Goal: Check status

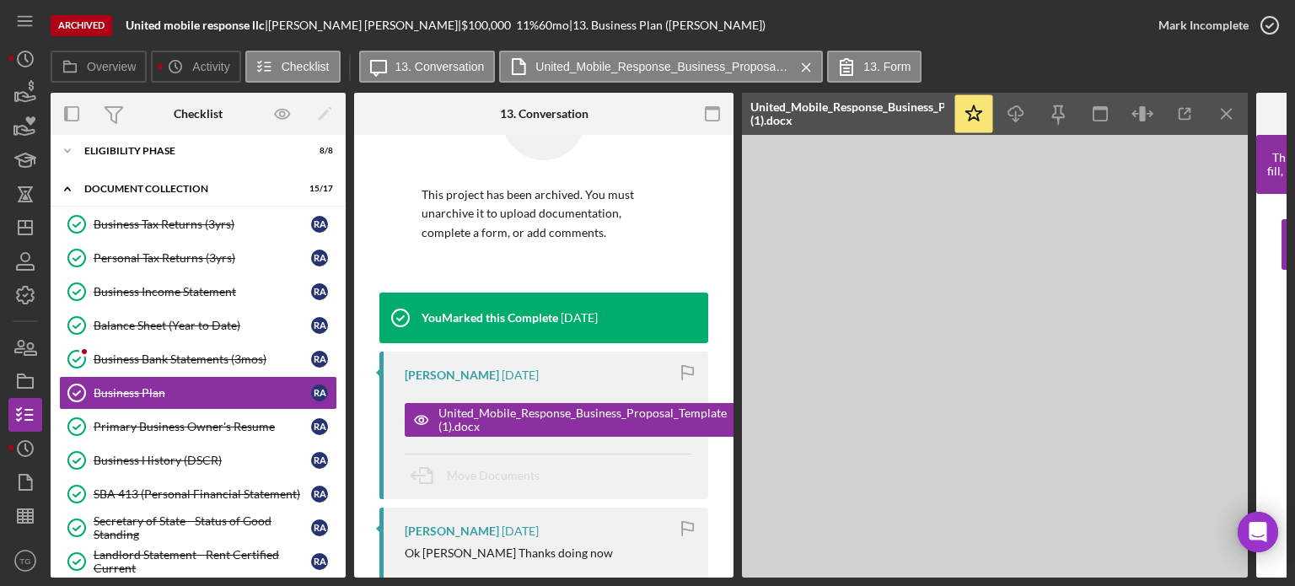
scroll to position [169, 0]
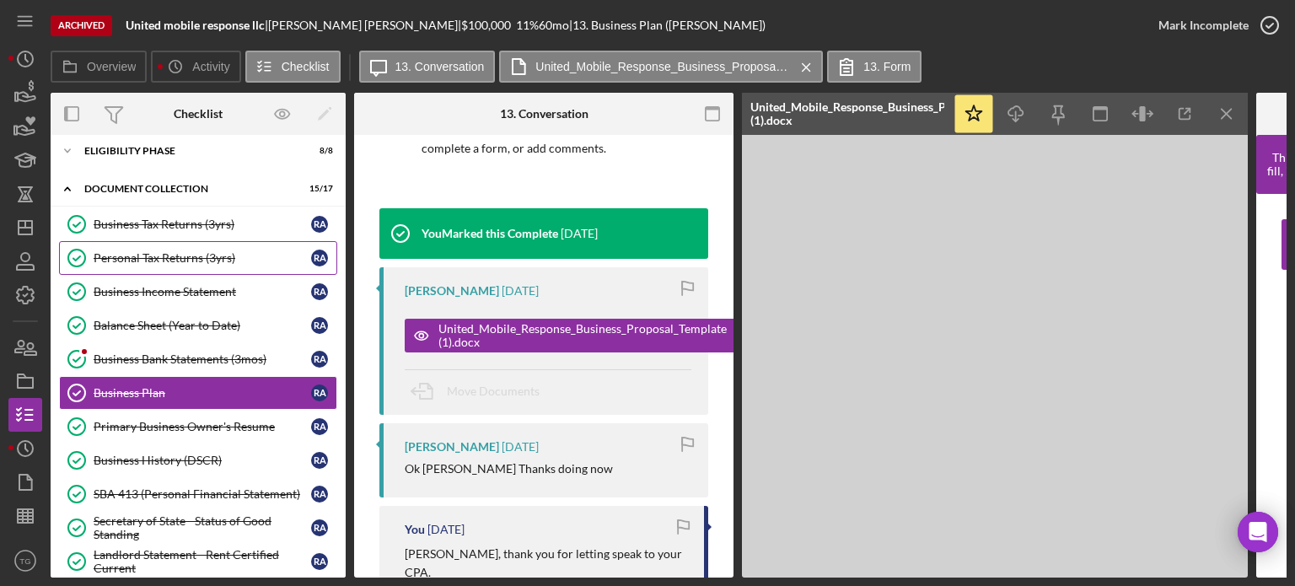
click at [180, 255] on div "Personal Tax Returns (3yrs)" at bounding box center [203, 257] width 218 height 13
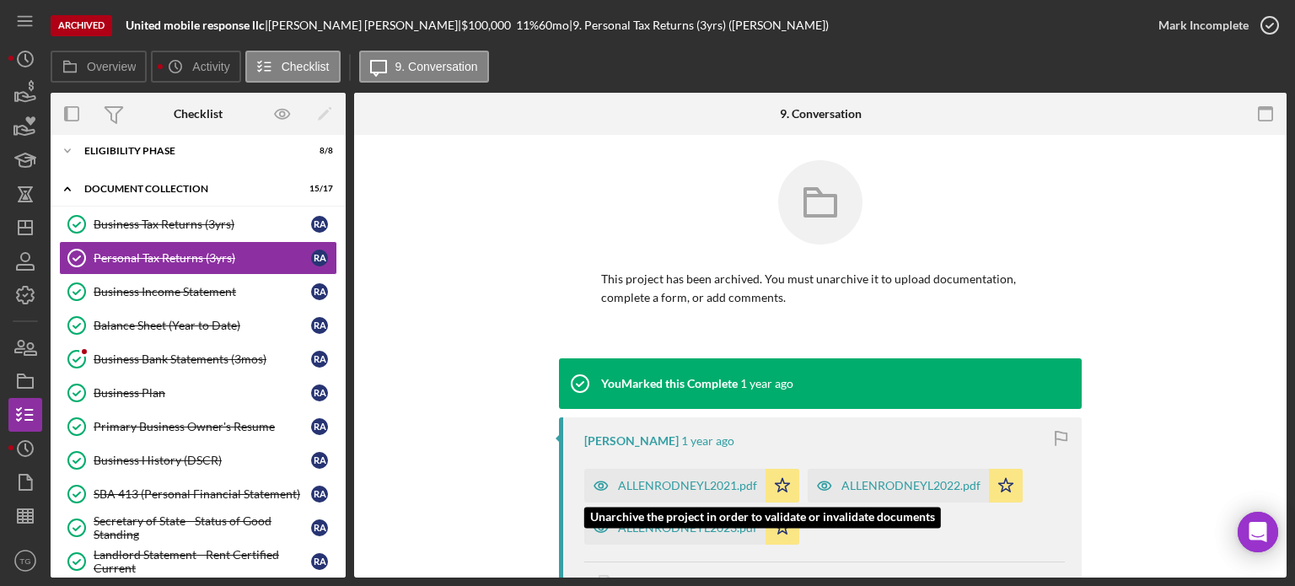
click at [701, 486] on div "ALLENRODNEYL2021.pdf" at bounding box center [687, 485] width 139 height 13
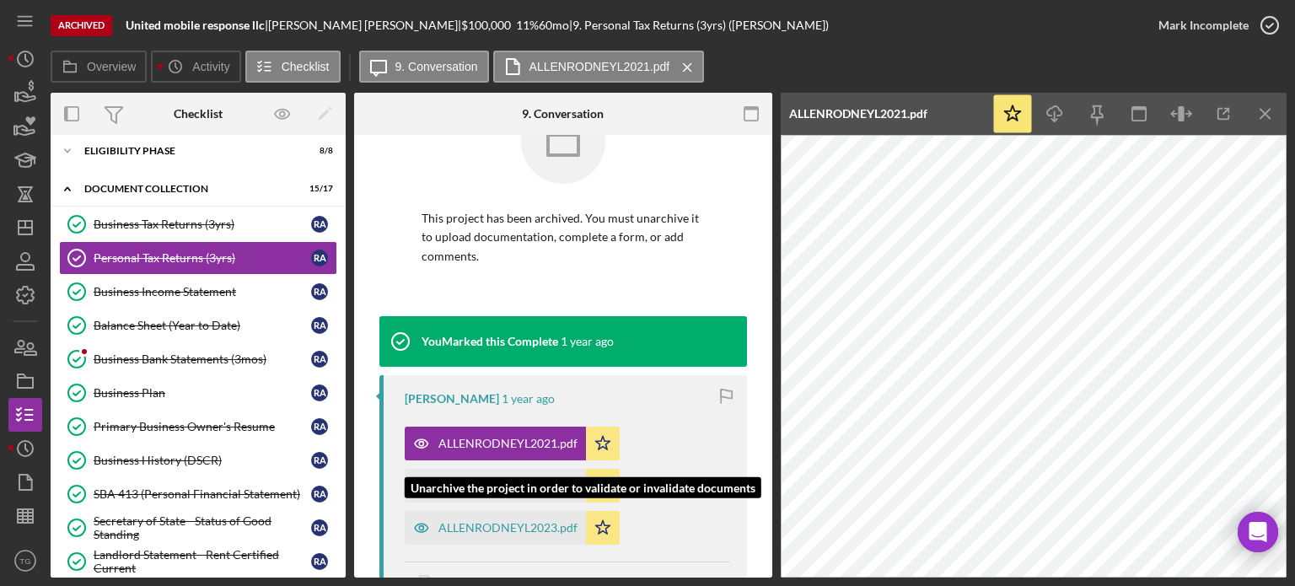
scroll to position [84, 0]
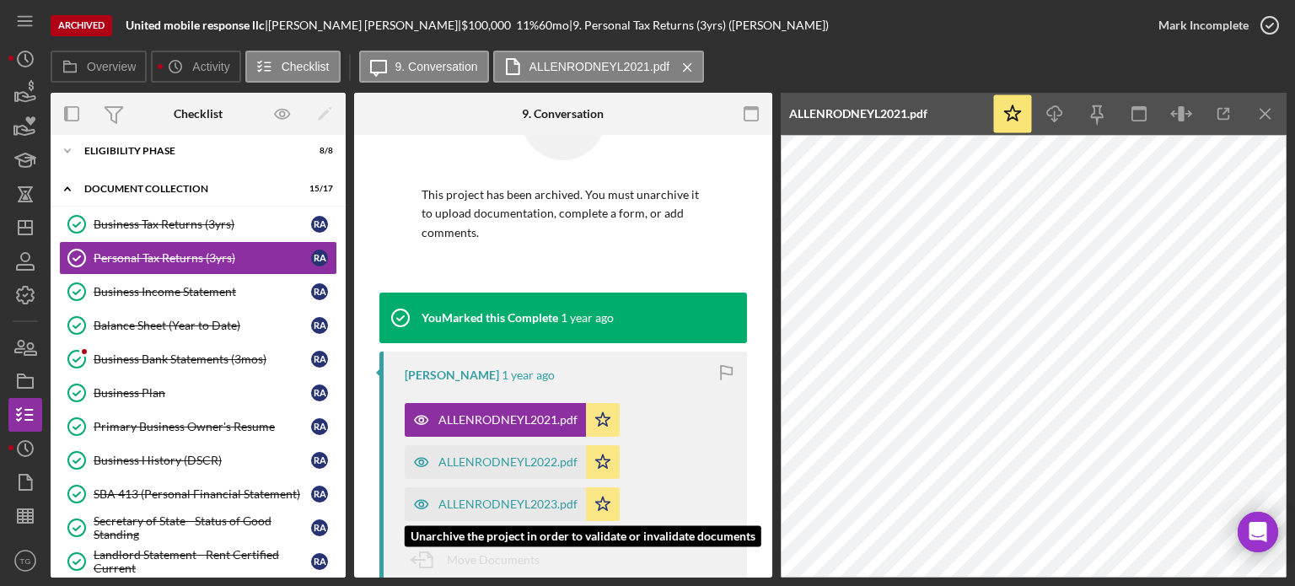
click at [569, 512] on div "ALLENRODNEYL2023.pdf" at bounding box center [495, 504] width 181 height 34
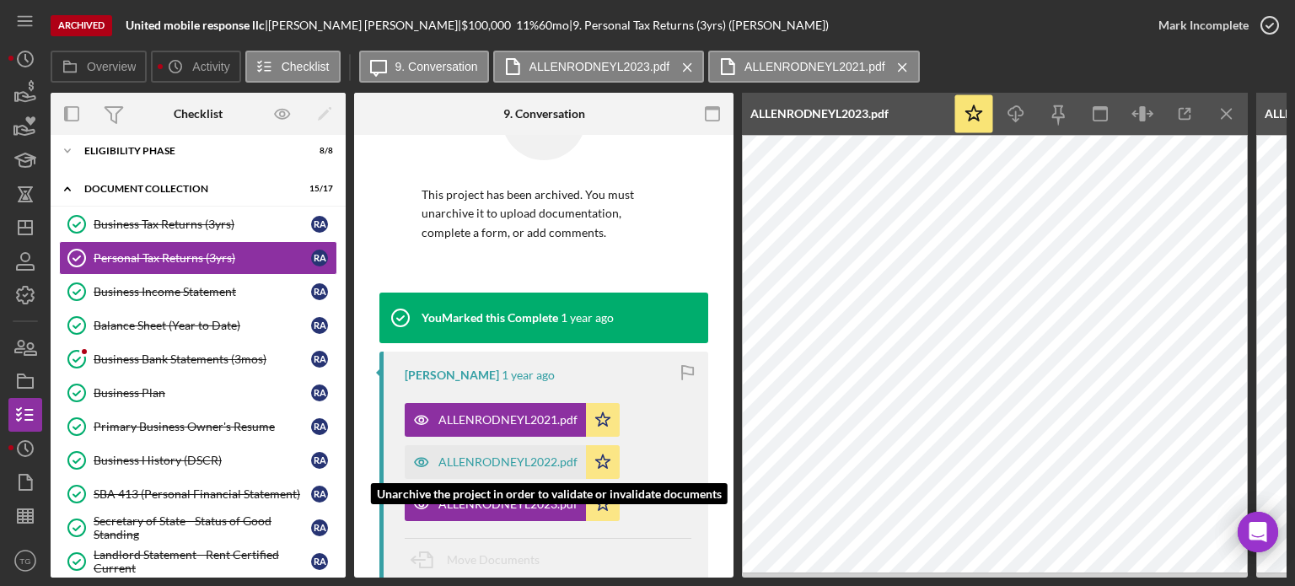
click at [529, 462] on div "ALLENRODNEYL2022.pdf" at bounding box center [507, 461] width 139 height 13
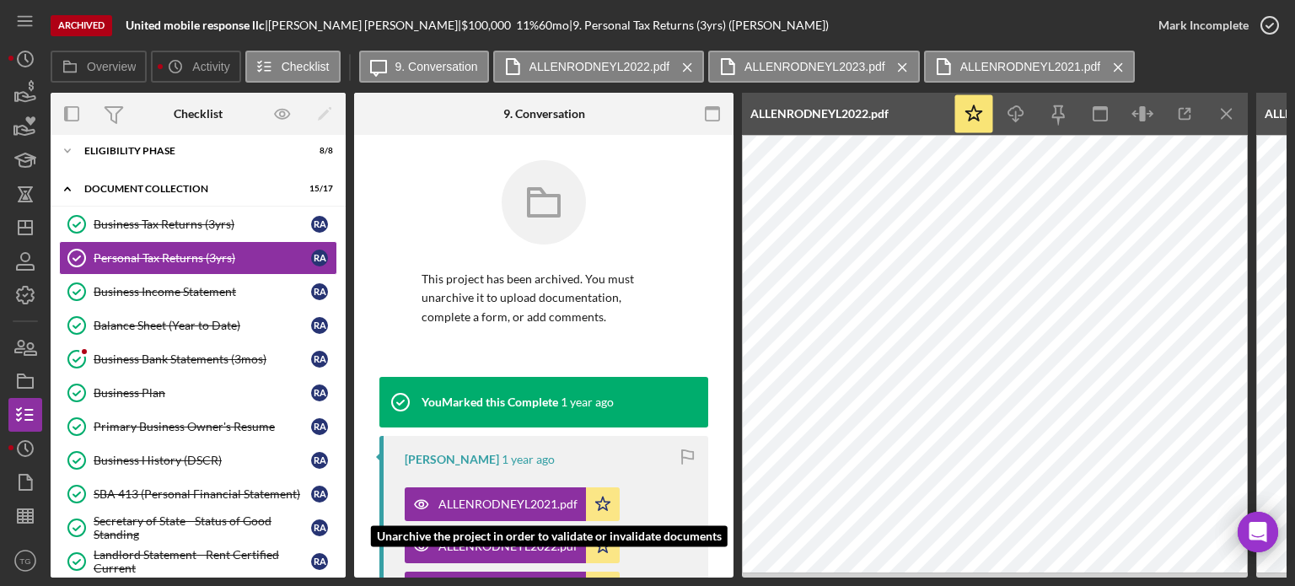
scroll to position [253, 0]
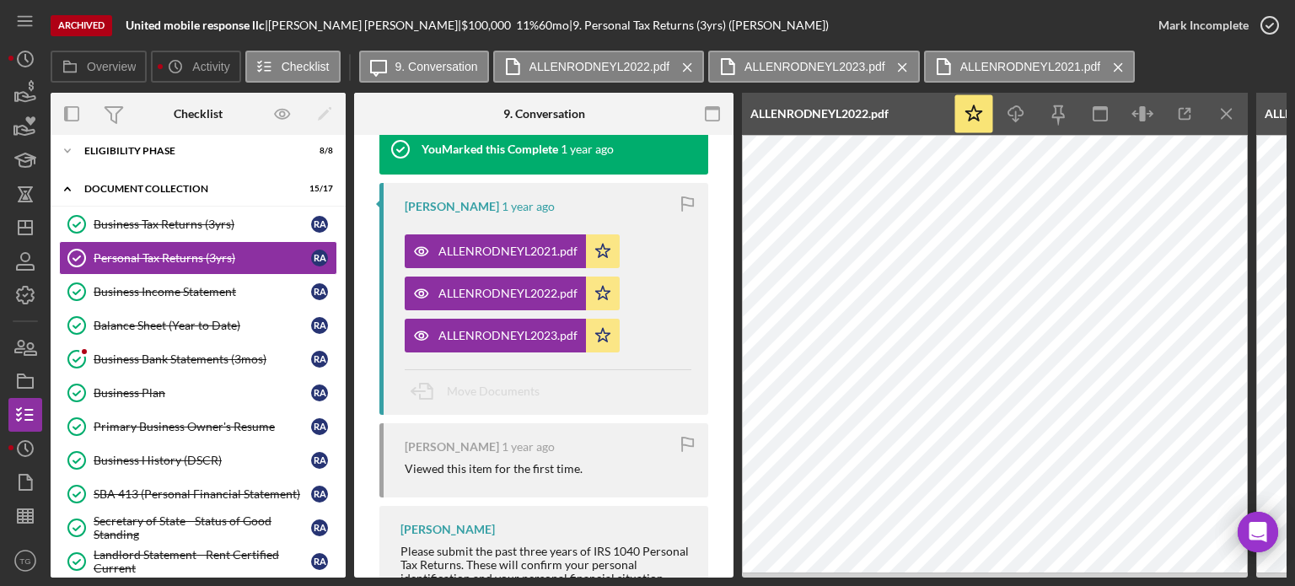
click at [559, 379] on div "Move Documents" at bounding box center [548, 392] width 287 height 46
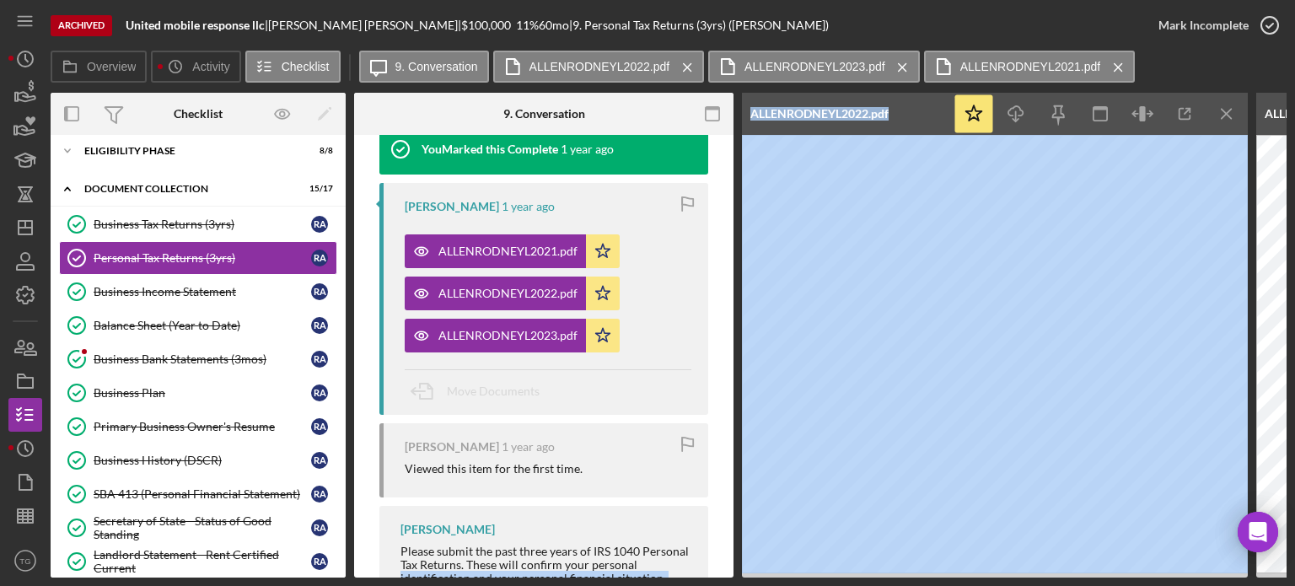
drag, startPoint x: 657, startPoint y: 568, endPoint x: 739, endPoint y: 567, distance: 82.6
click at [40, 389] on div "Archived United mobile response llc | Rodney Allen | $100,000 11 % 60 mo | 9. P…" at bounding box center [647, 289] width 1278 height 578
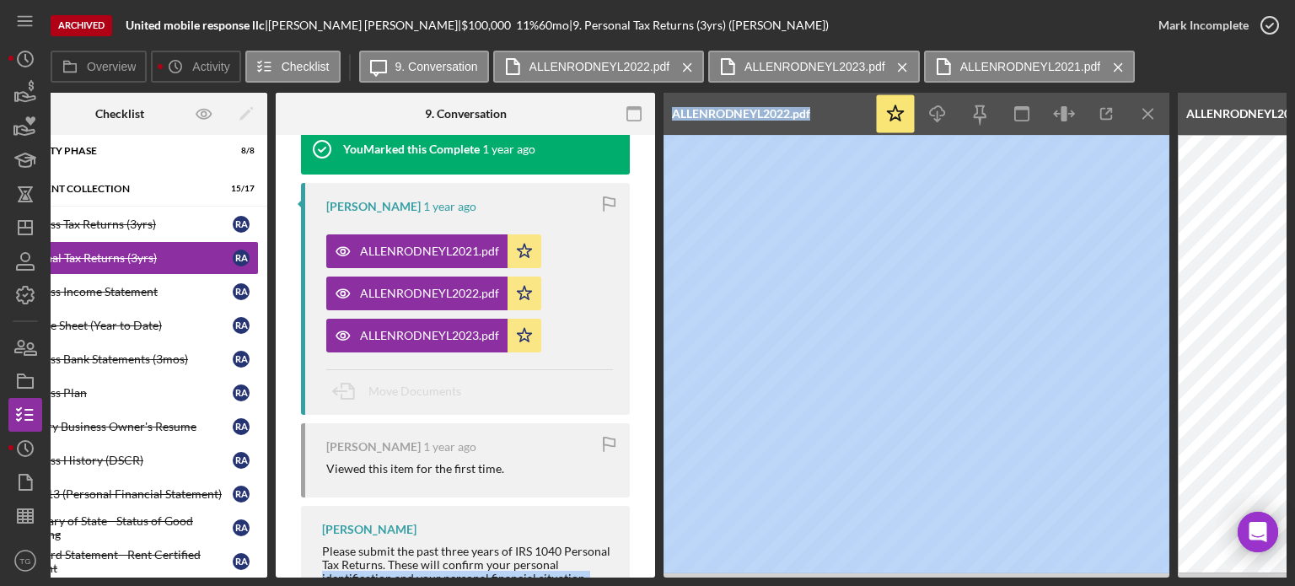
scroll to position [0, 0]
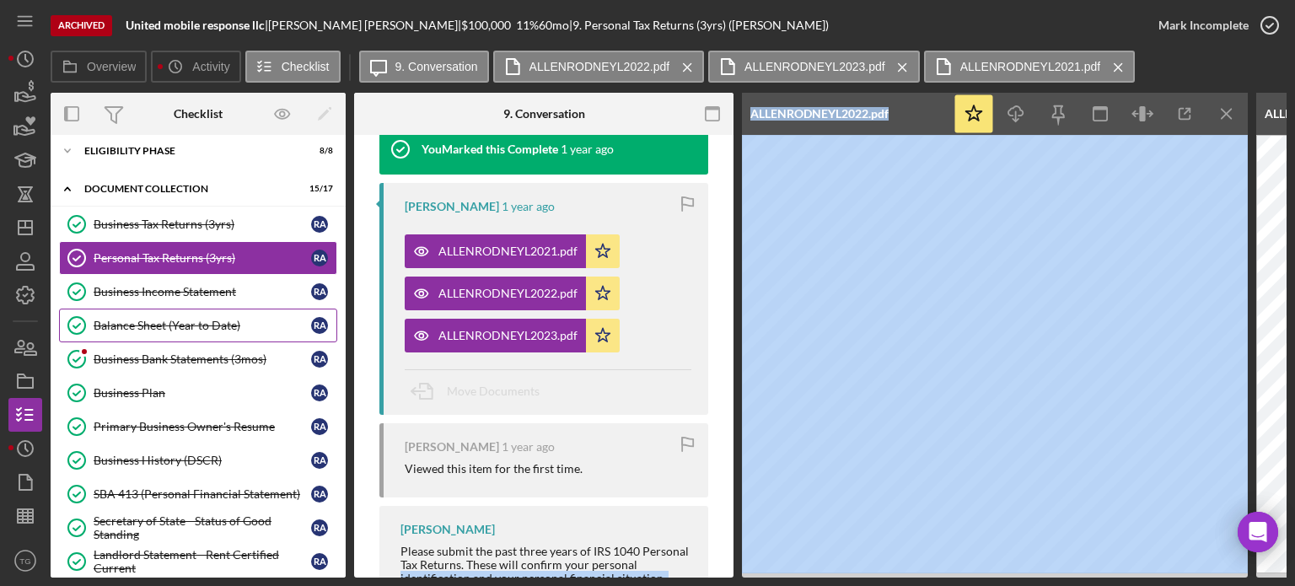
click at [145, 326] on div "Balance Sheet (Year to Date)" at bounding box center [203, 325] width 218 height 13
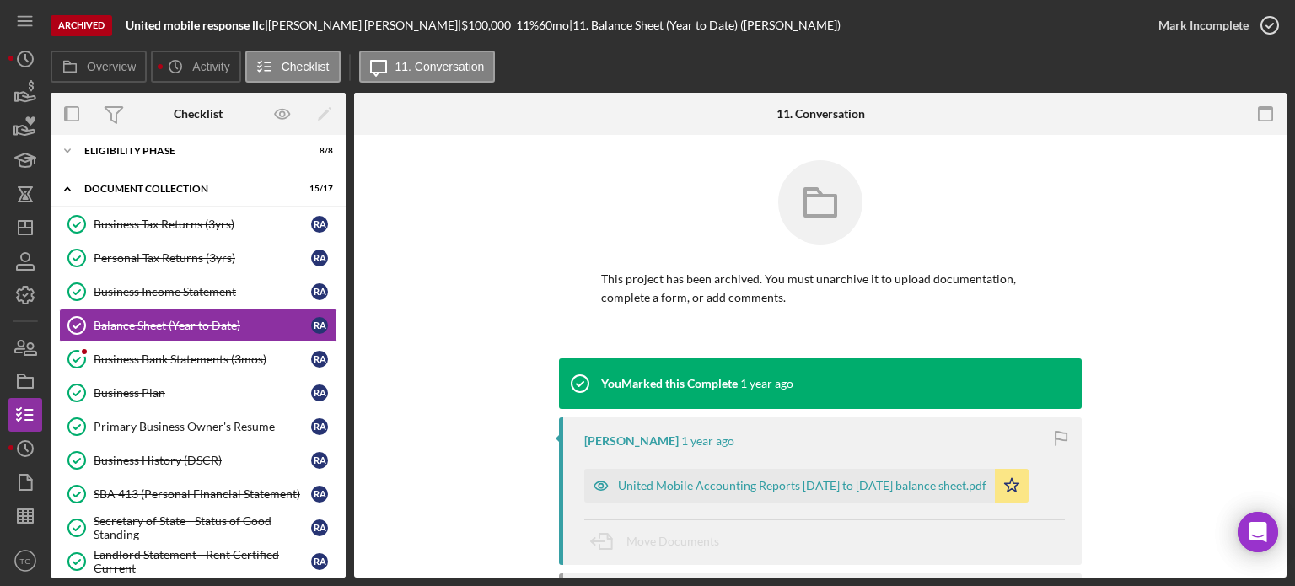
scroll to position [169, 0]
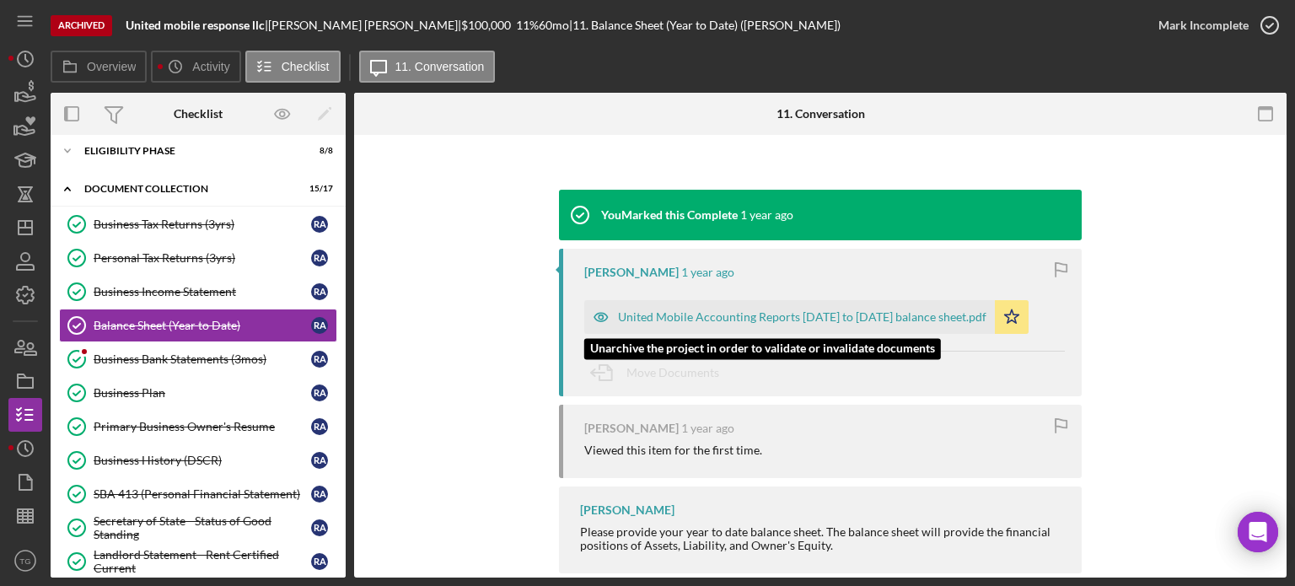
drag, startPoint x: 814, startPoint y: 326, endPoint x: 803, endPoint y: 349, distance: 25.3
click at [803, 349] on div "Rodney Allen 1 year ago United Mobile Accounting Reports Jan to Jul 2024 balanc…" at bounding box center [820, 323] width 523 height 148
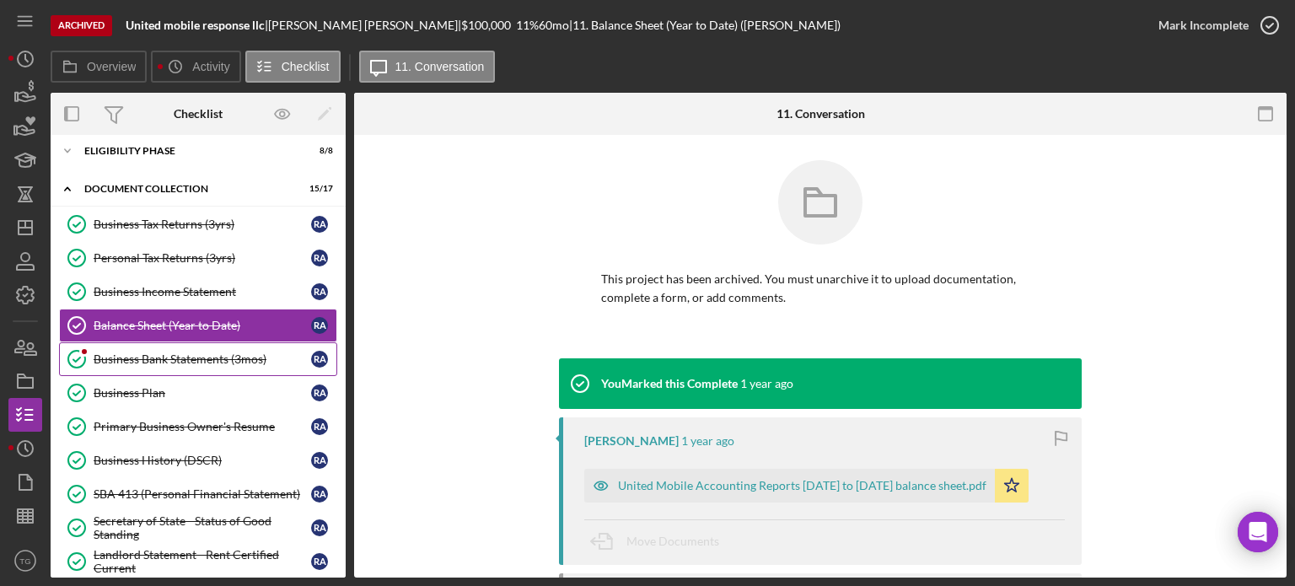
scroll to position [261, 0]
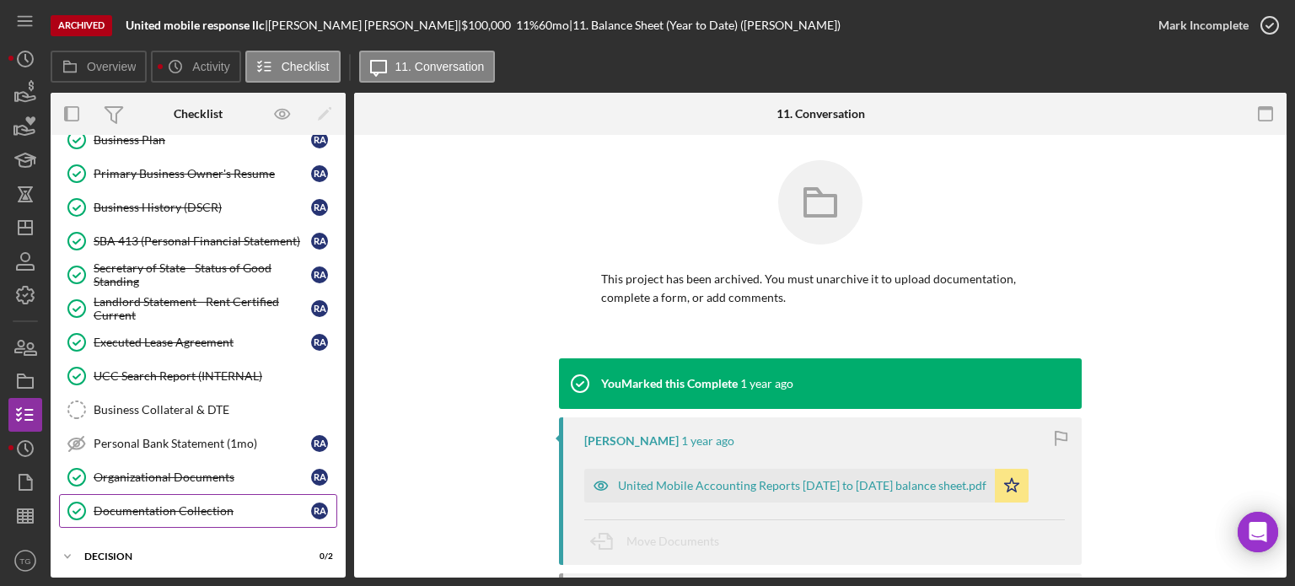
click at [193, 508] on div "Documentation Collection" at bounding box center [203, 510] width 218 height 13
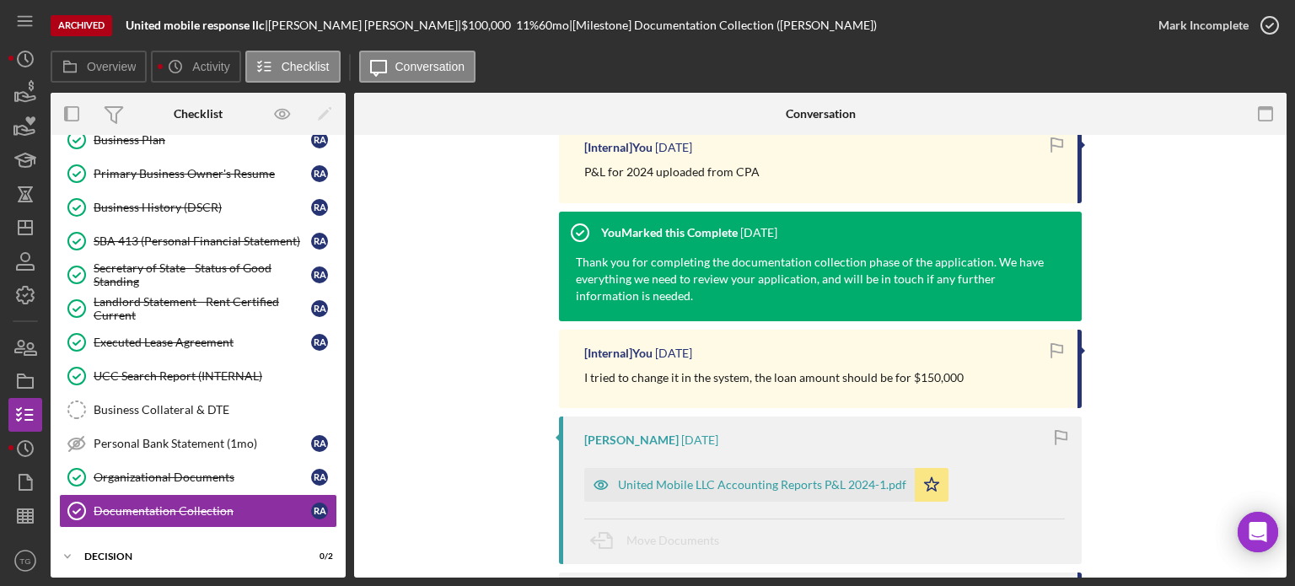
scroll to position [422, 0]
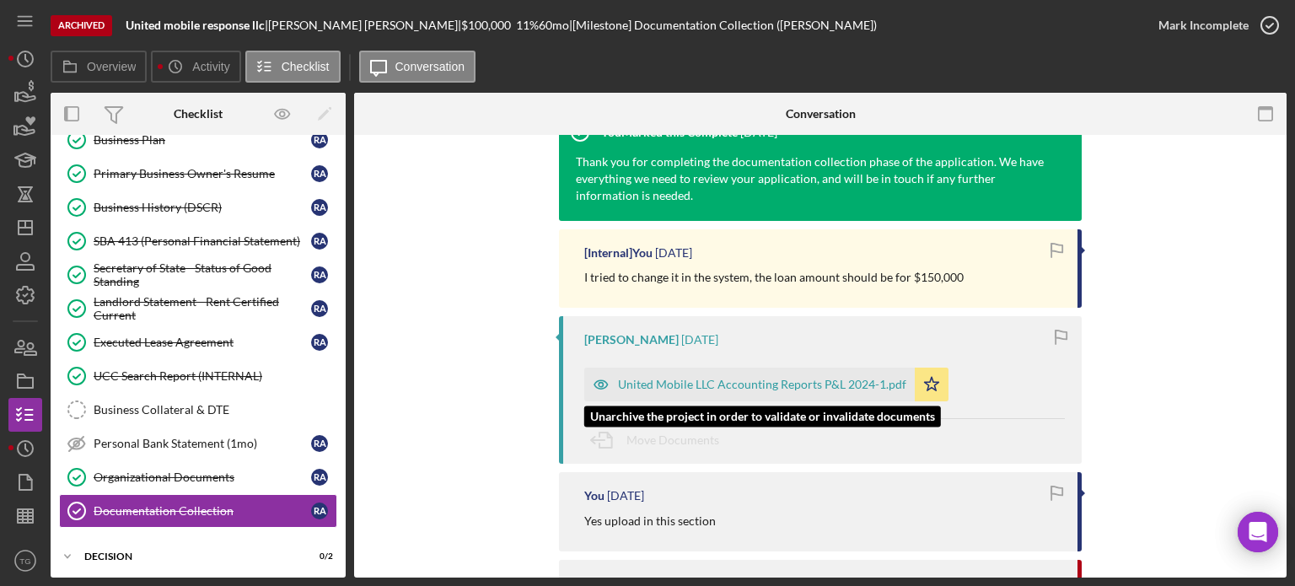
click at [784, 386] on div "United Mobile LLC Accounting Reports P&L 2024-1.pdf" at bounding box center [762, 384] width 288 height 13
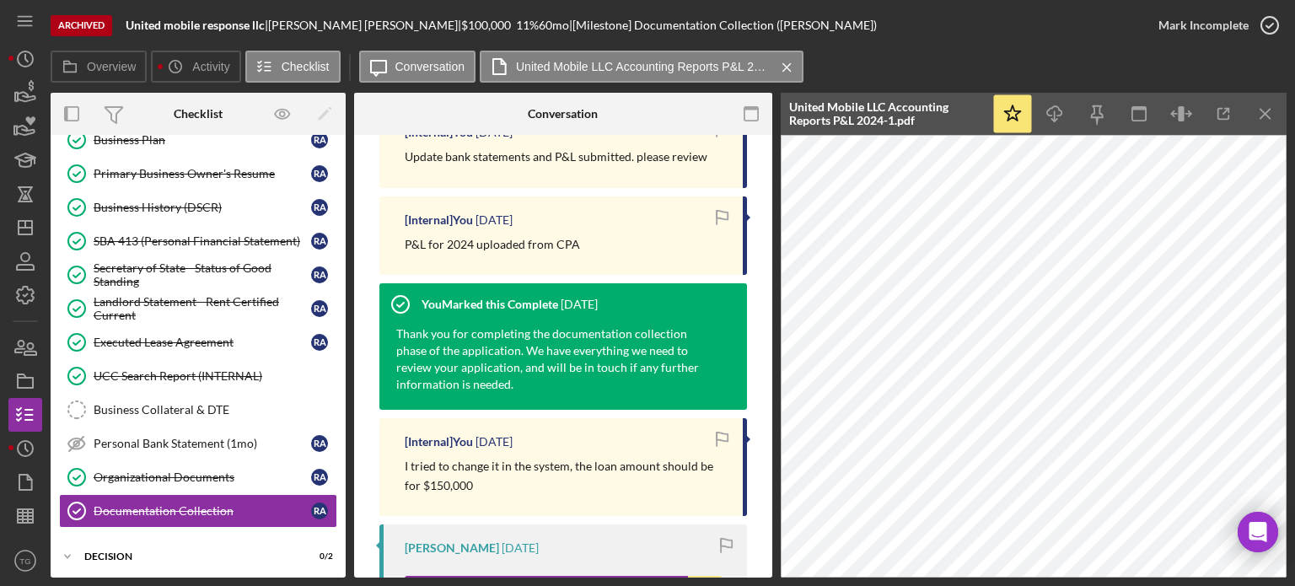
scroll to position [169, 0]
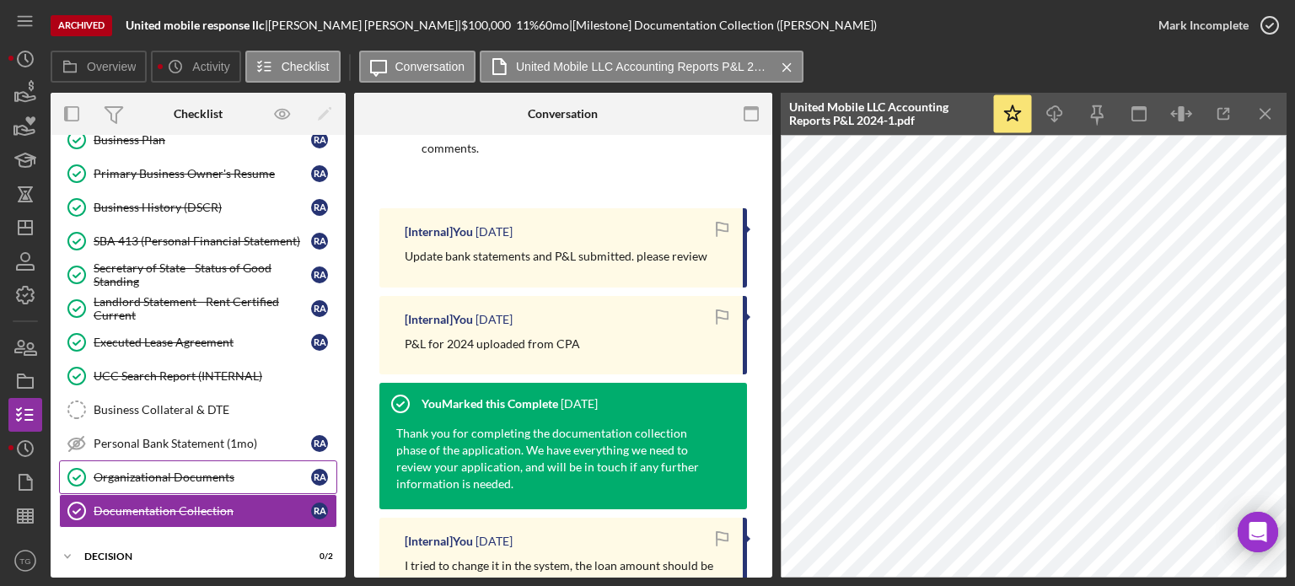
click at [155, 476] on div "Organizational Documents" at bounding box center [203, 476] width 218 height 13
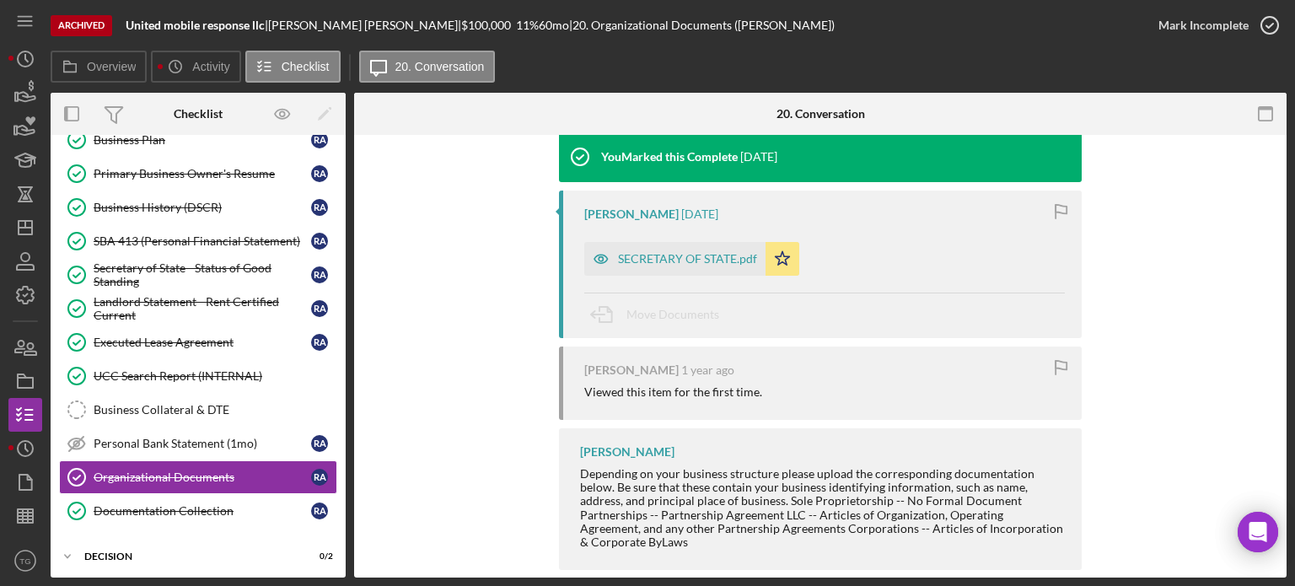
scroll to position [239, 0]
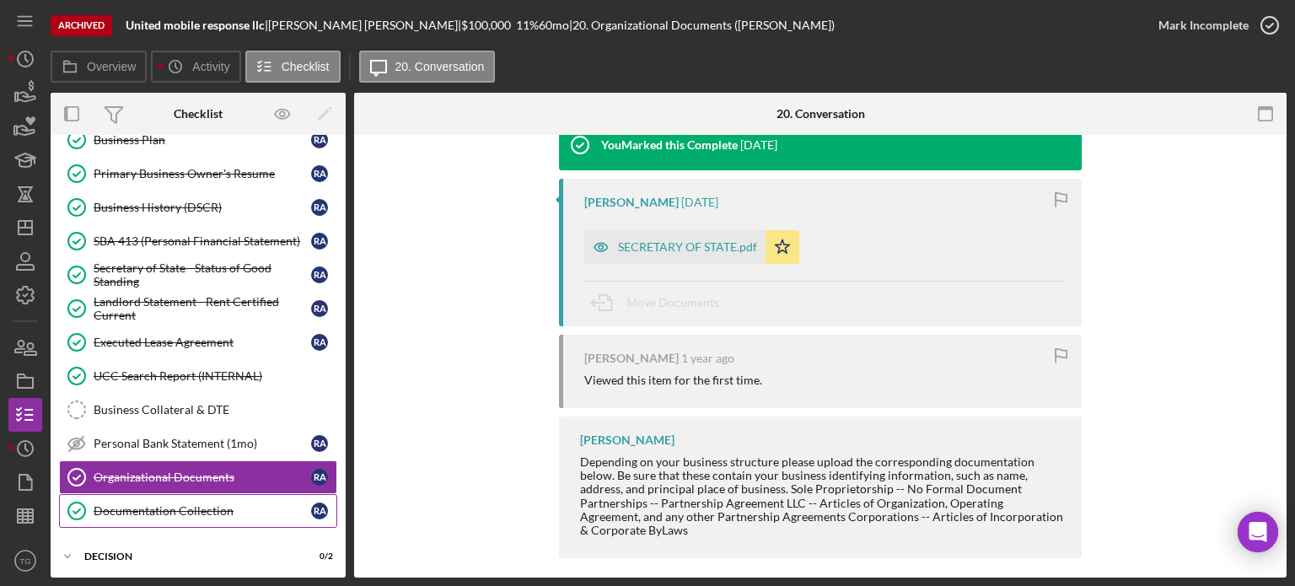
click at [203, 514] on link "Documentation Collection Documentation Collection R A" at bounding box center [198, 511] width 278 height 34
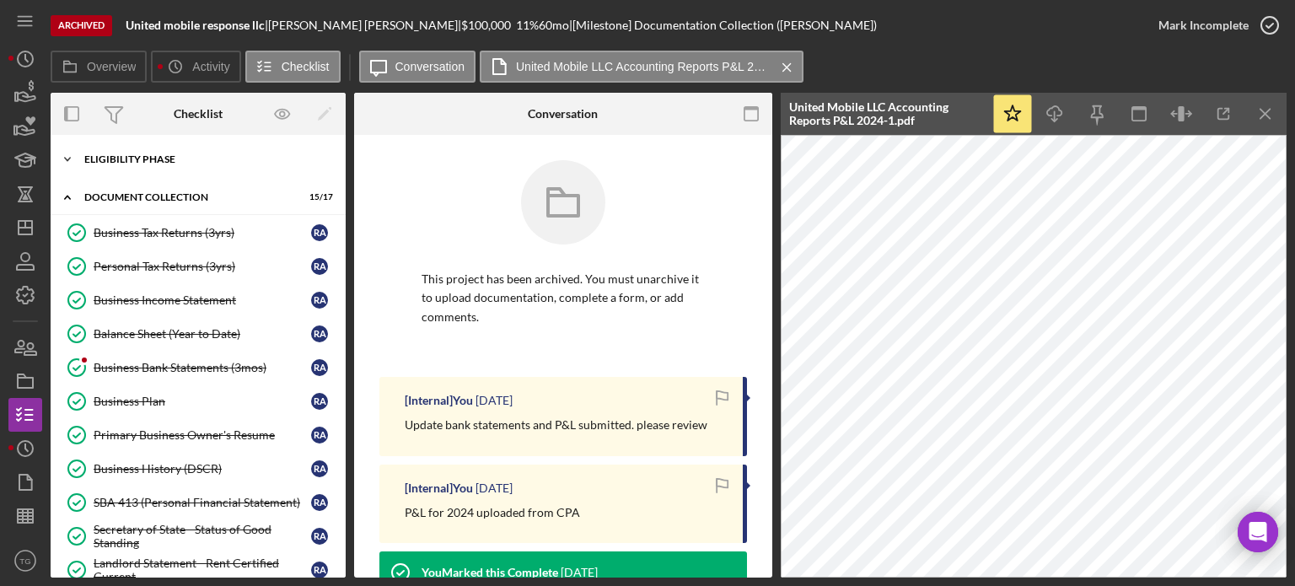
click at [153, 153] on div "Icon/Expander Eligibility Phase 8 / 8" at bounding box center [198, 159] width 295 height 34
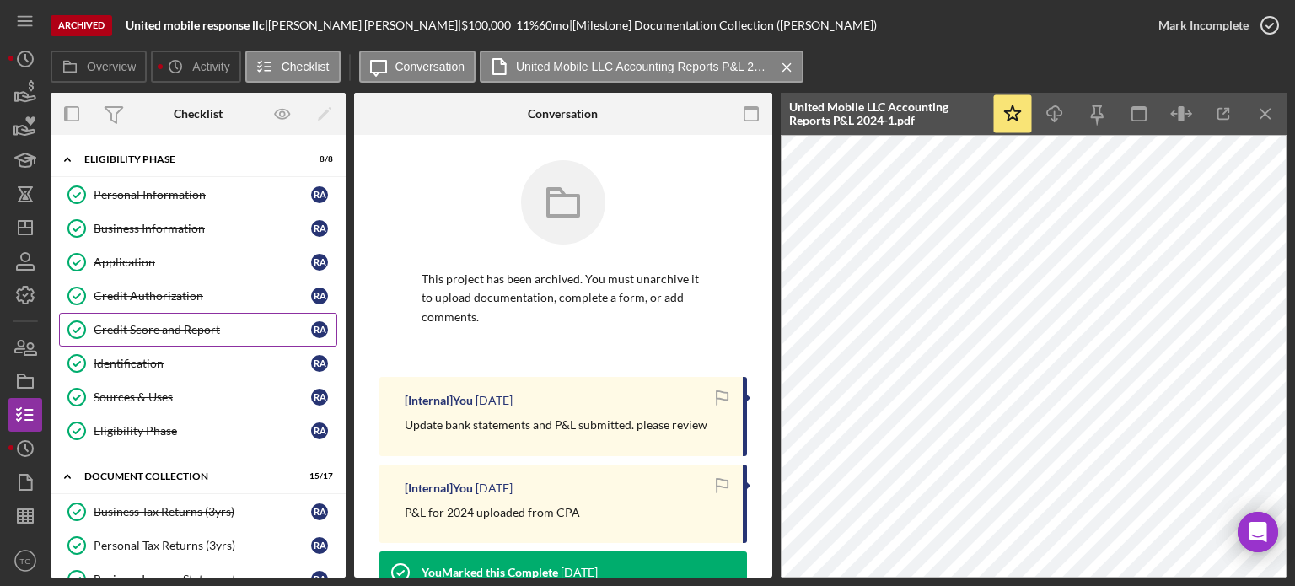
click at [189, 325] on div "Credit Score and Report" at bounding box center [203, 329] width 218 height 13
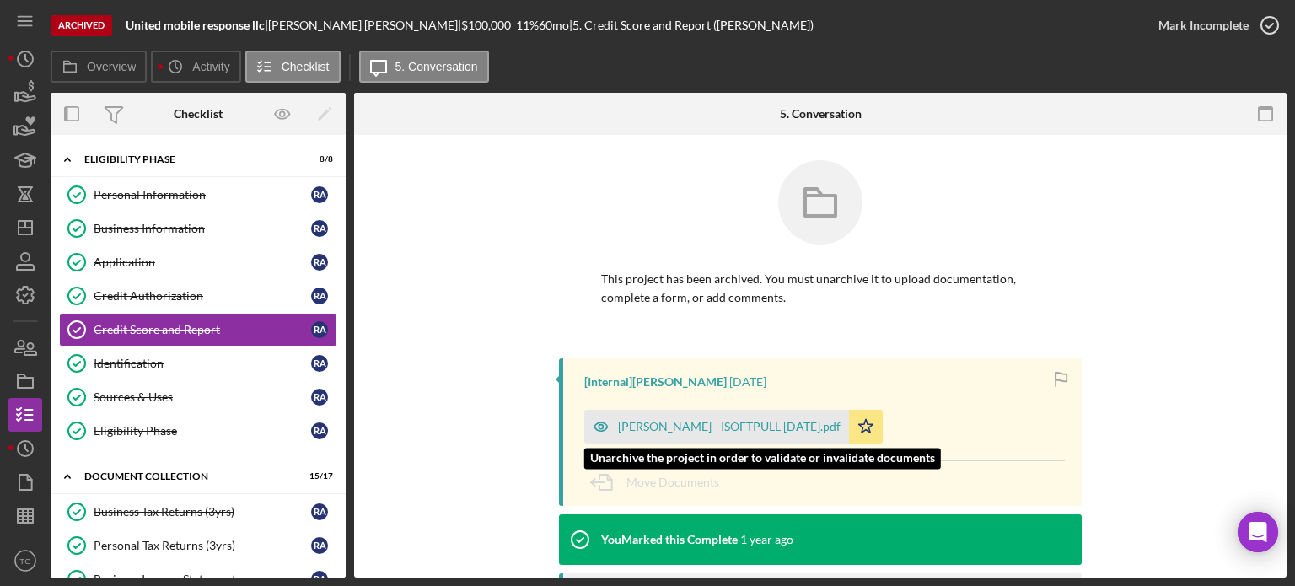
click at [819, 428] on div "RODNEY ALLEN - ISOFTPULL 2025-02-10.pdf" at bounding box center [729, 426] width 223 height 13
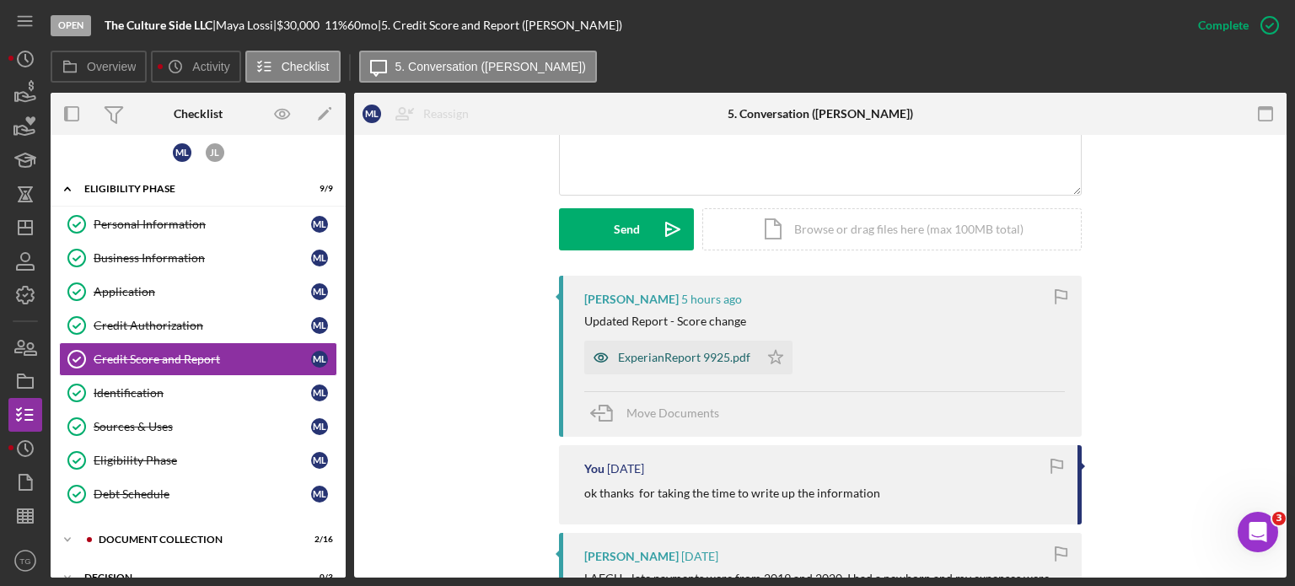
click at [664, 357] on div "ExperianReport 9925.pdf" at bounding box center [684, 357] width 132 height 13
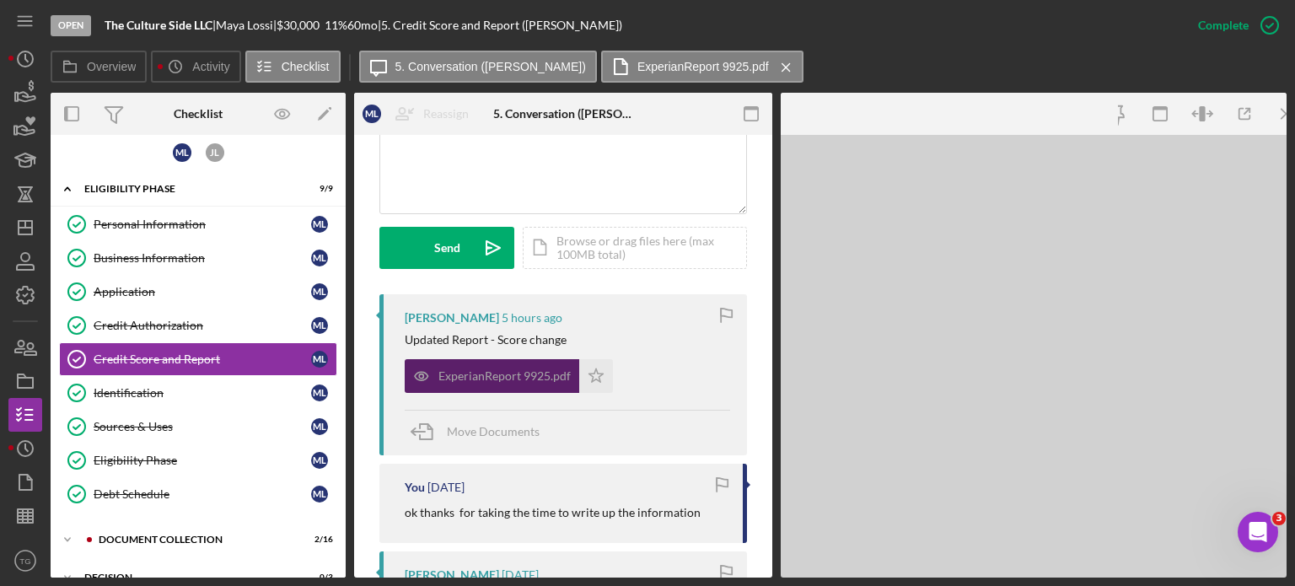
scroll to position [440, 0]
